Goal: Transaction & Acquisition: Purchase product/service

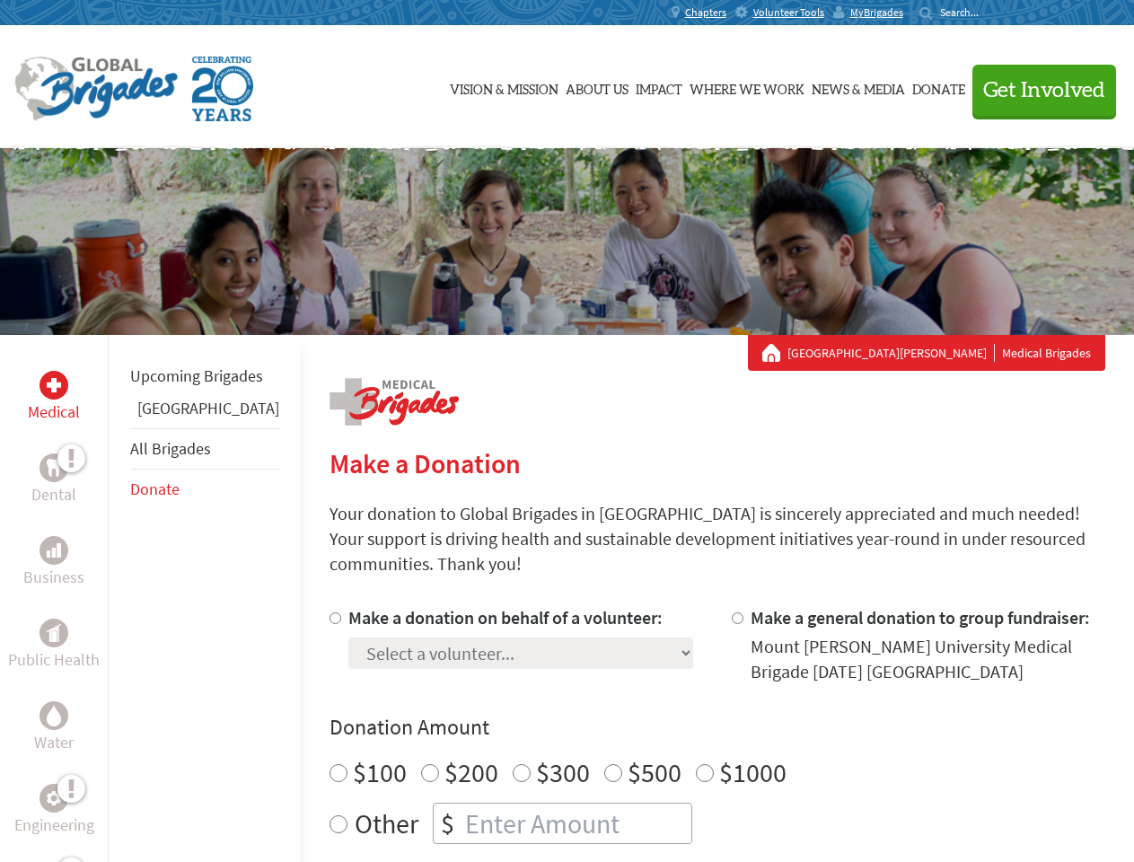
click at [991, 13] on div "Search for:" at bounding box center [956, 12] width 72 height 14
click at [1036, 90] on span "Get Involved" at bounding box center [1044, 91] width 122 height 22
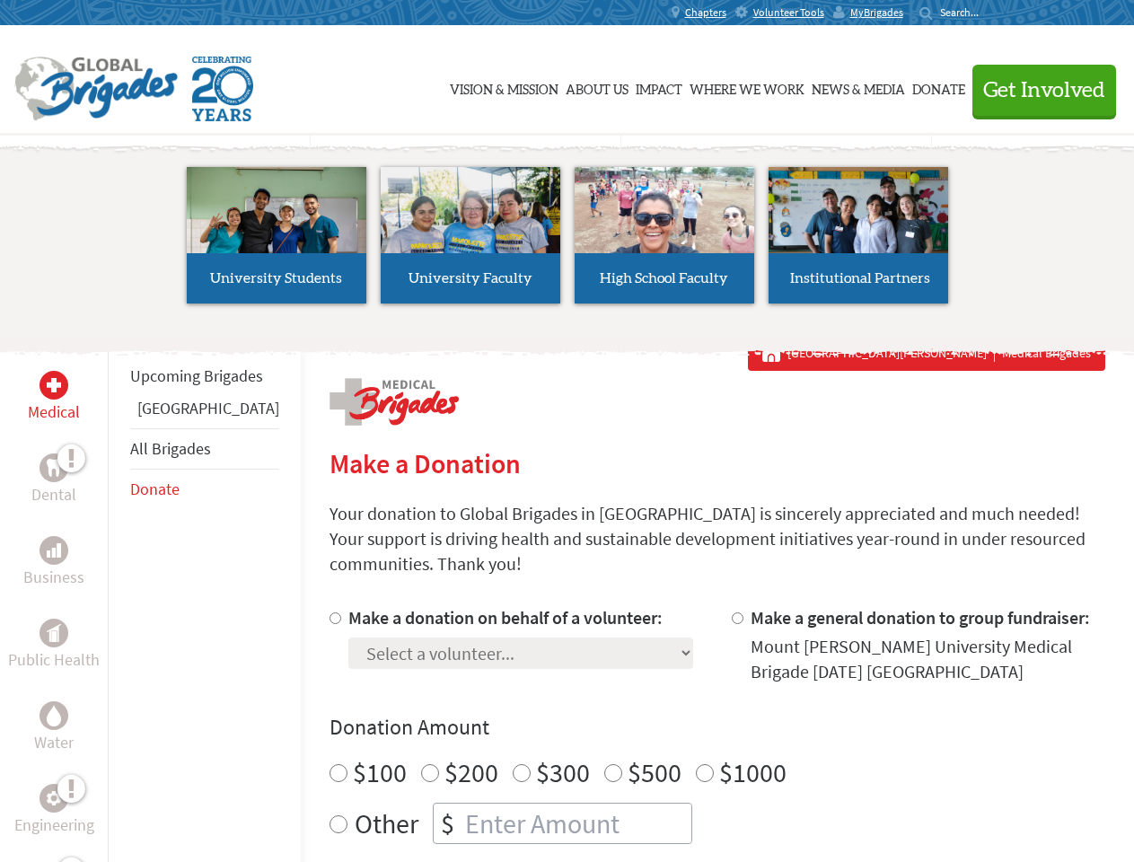
click at [568, 242] on li "High School Faculty" at bounding box center [665, 235] width 194 height 165
click at [119, 598] on div "Upcoming Brigades Guatemala All Brigades Donate" at bounding box center [204, 766] width 193 height 862
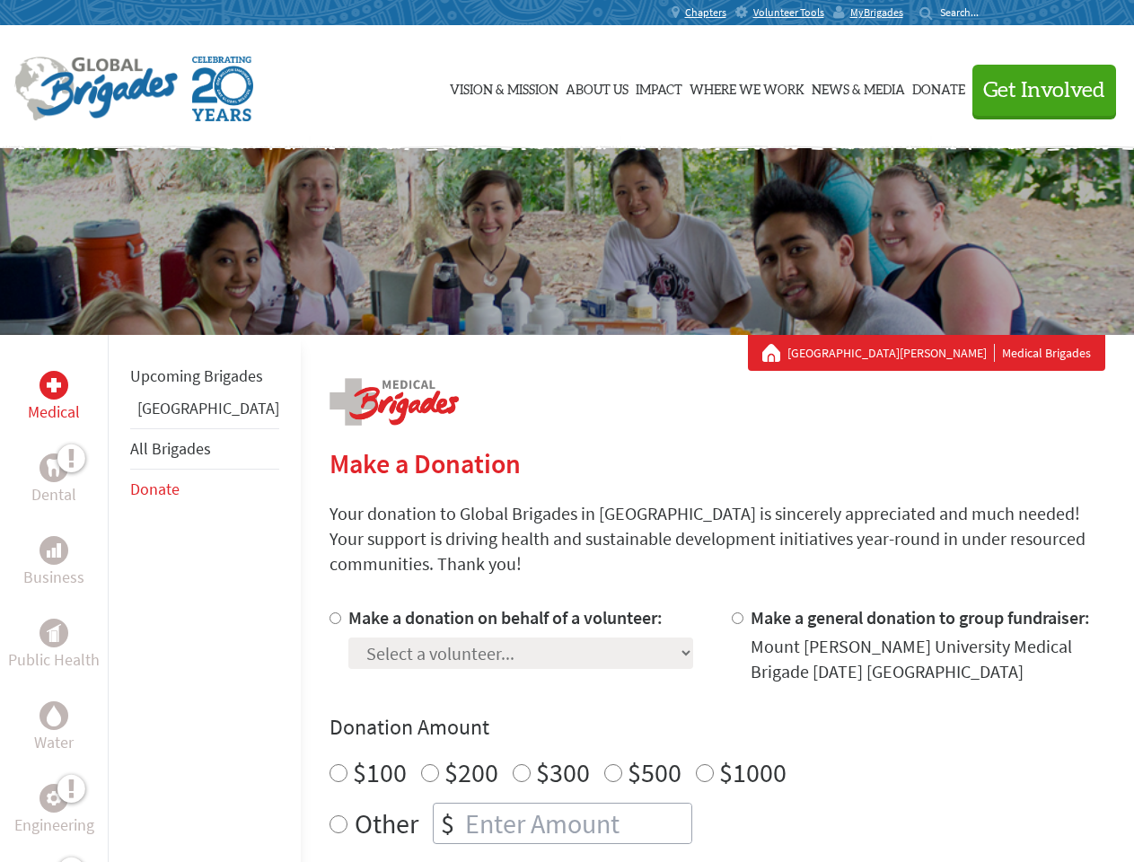
click at [686, 721] on div "Donation Amount $100 $200 $300 $500 $1000 Other $" at bounding box center [718, 778] width 776 height 131
click at [330, 612] on input "Make a donation on behalf of a volunteer:" at bounding box center [336, 618] width 12 height 12
radio input "true"
click at [732, 612] on input "Make a general donation to group fundraiser:" at bounding box center [738, 618] width 12 height 12
radio input "true"
